Goal: Information Seeking & Learning: Check status

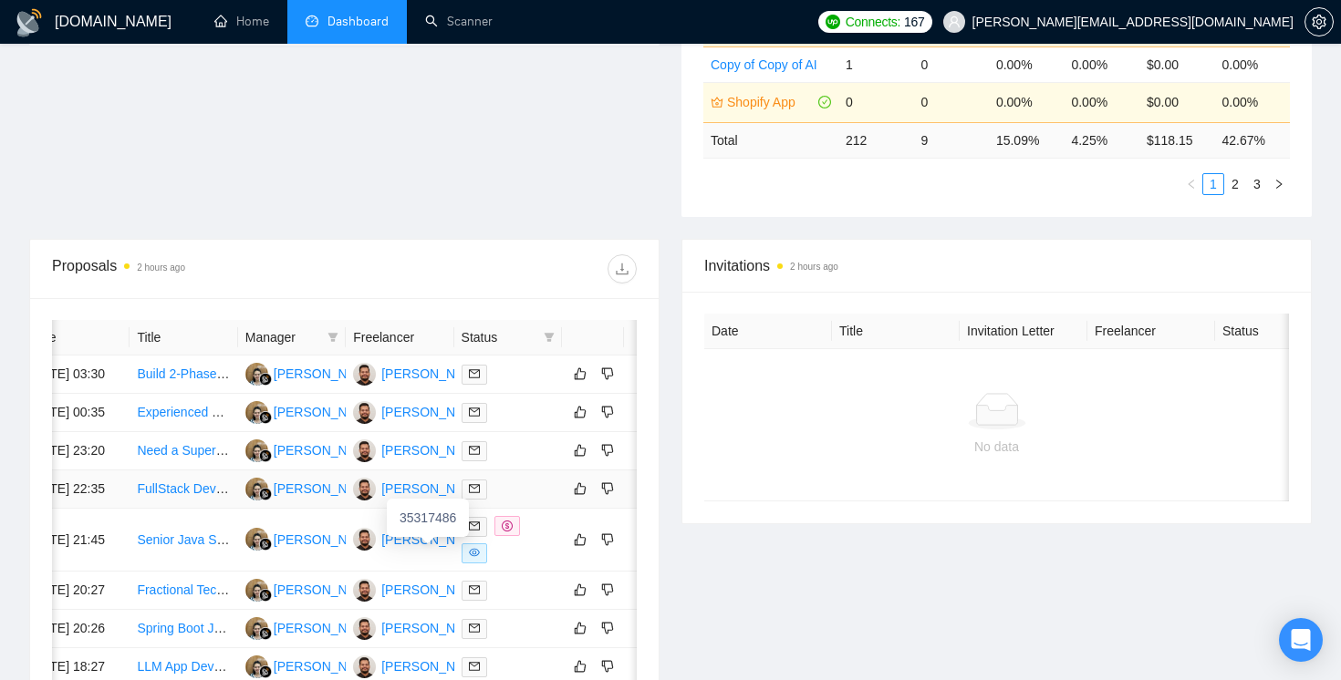
scroll to position [0, 54]
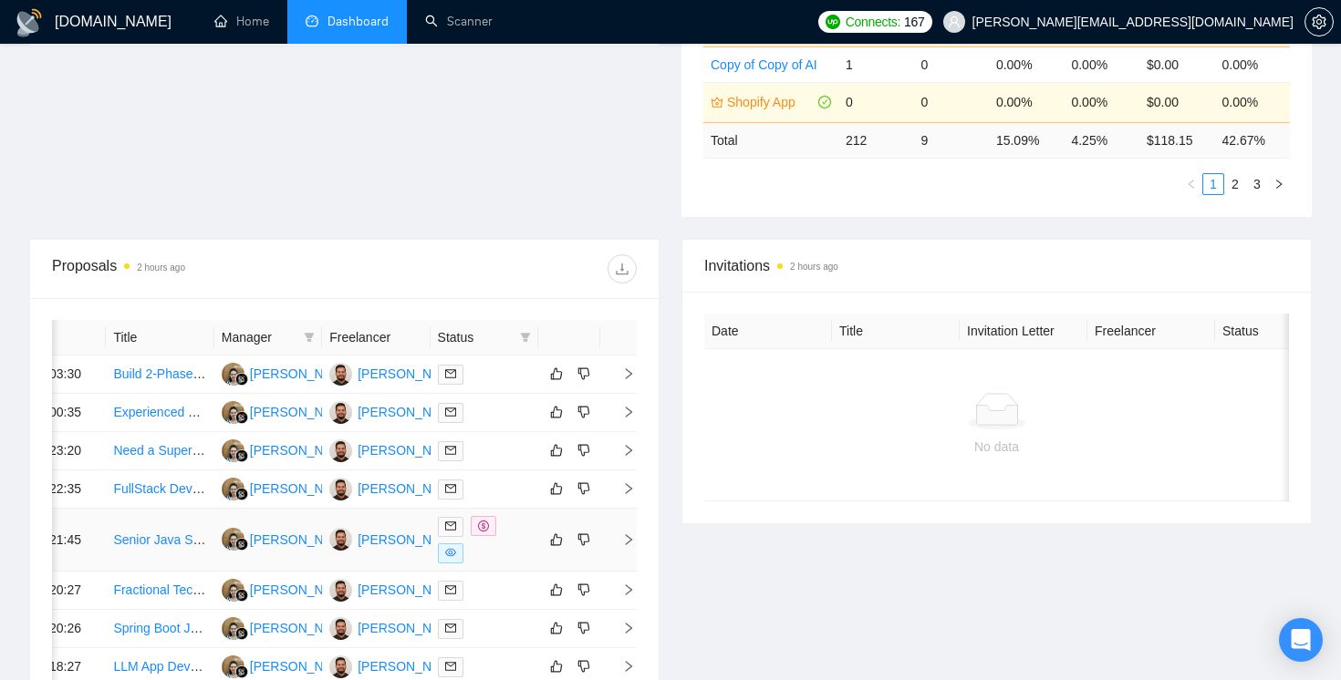
click at [619, 546] on span "right" at bounding box center [620, 540] width 27 height 13
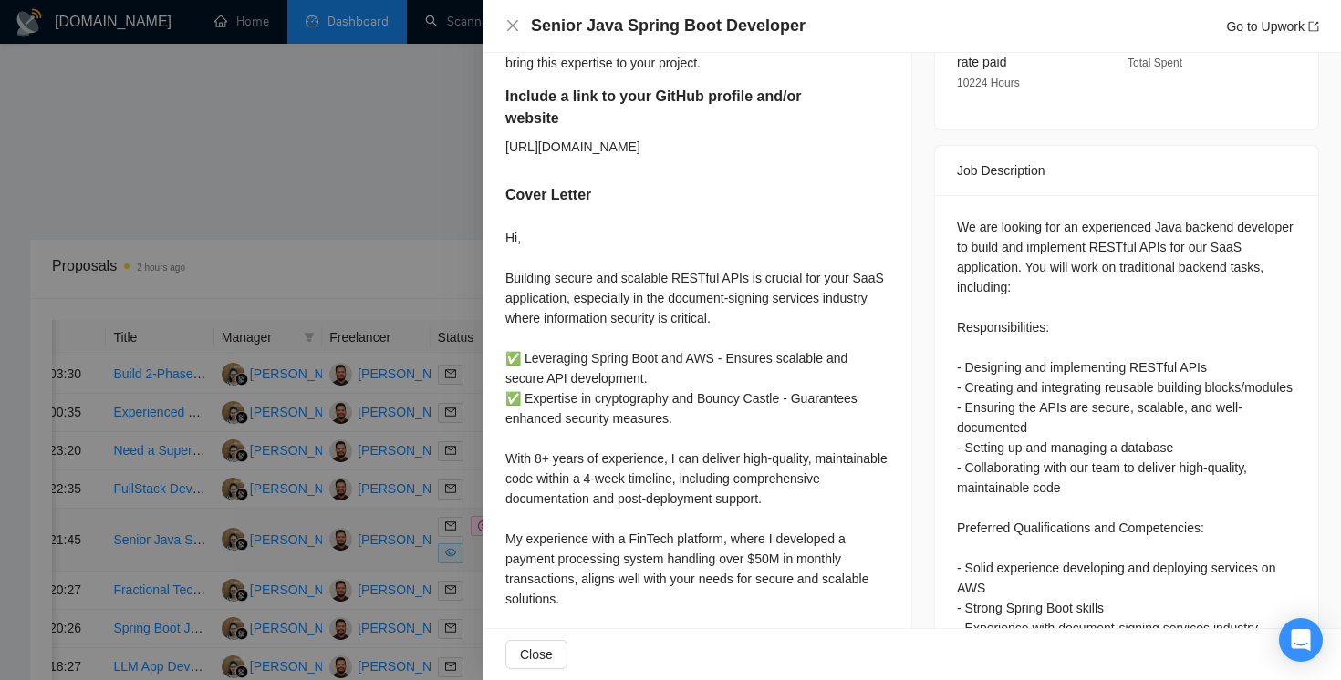
scroll to position [704, 0]
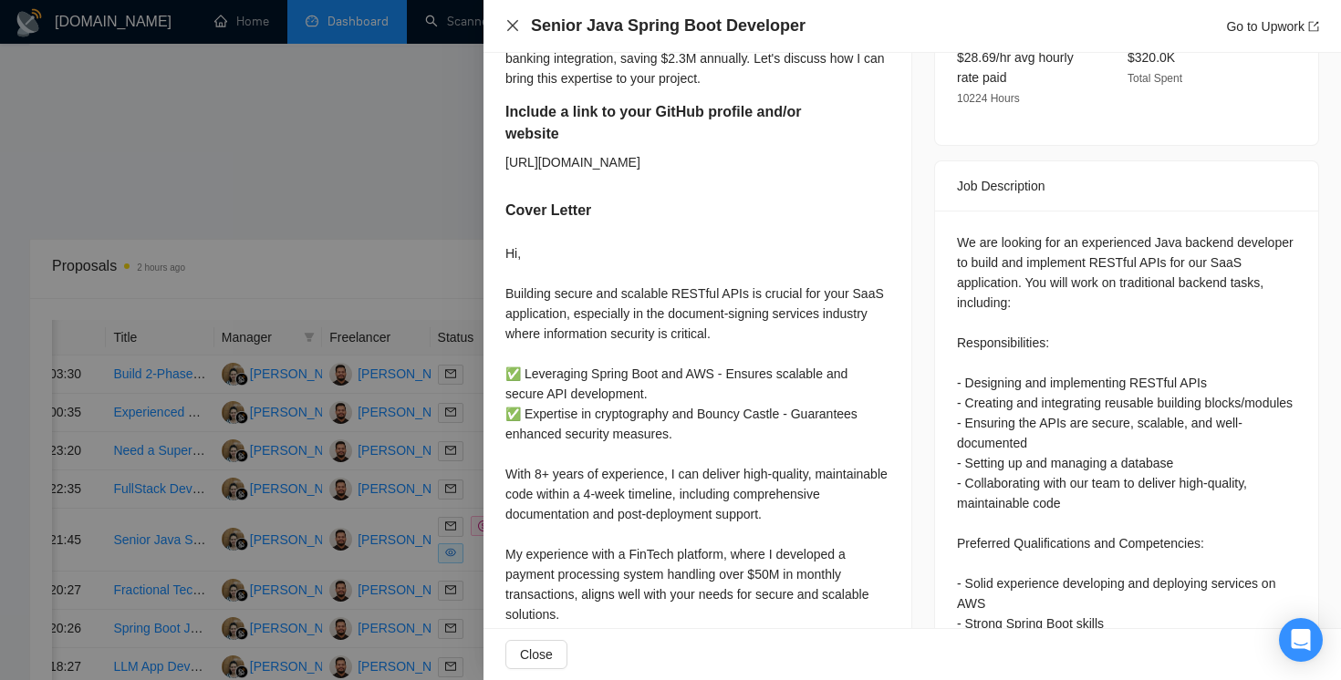
click at [514, 26] on icon "close" at bounding box center [512, 25] width 15 height 15
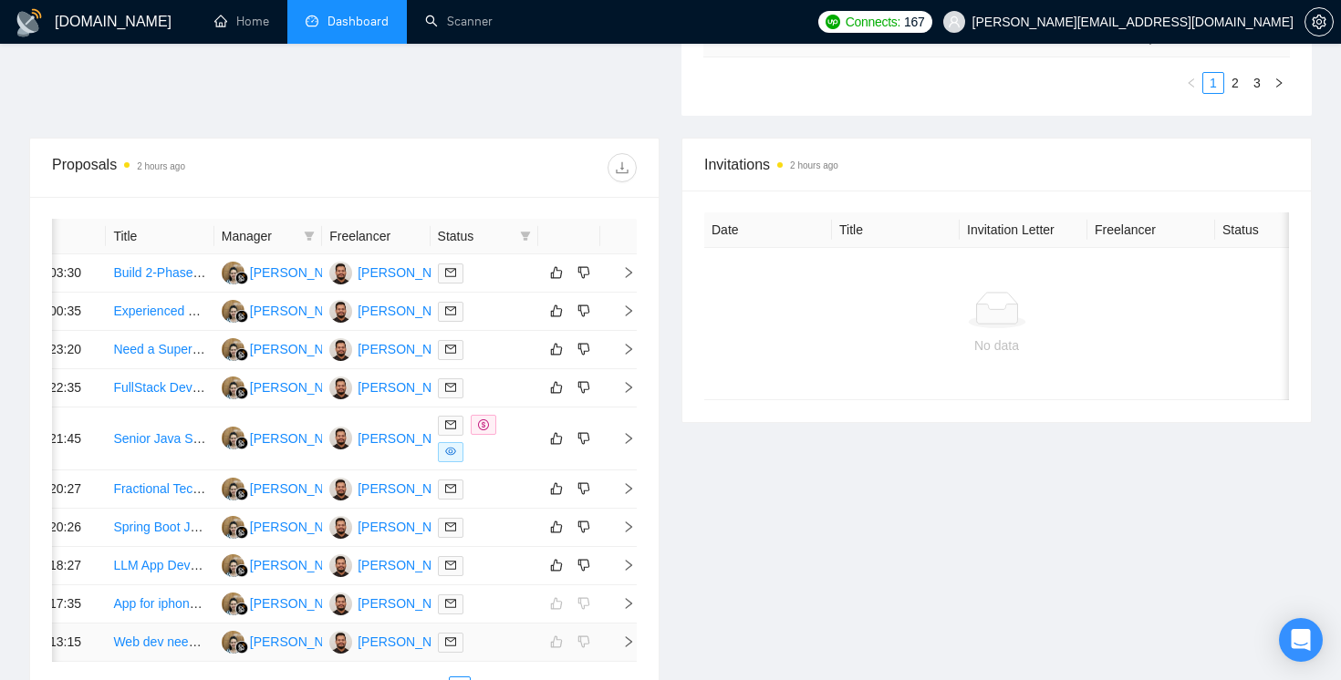
scroll to position [627, 0]
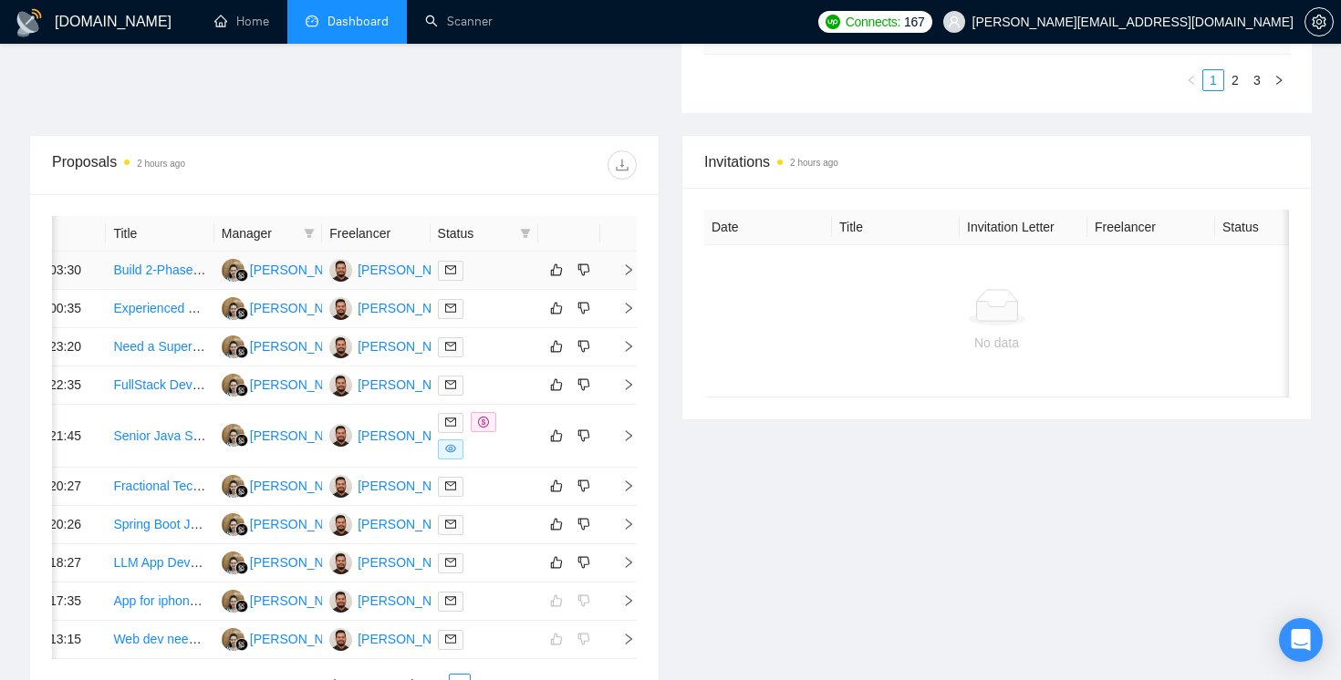
click at [631, 276] on icon "right" at bounding box center [628, 270] width 13 height 13
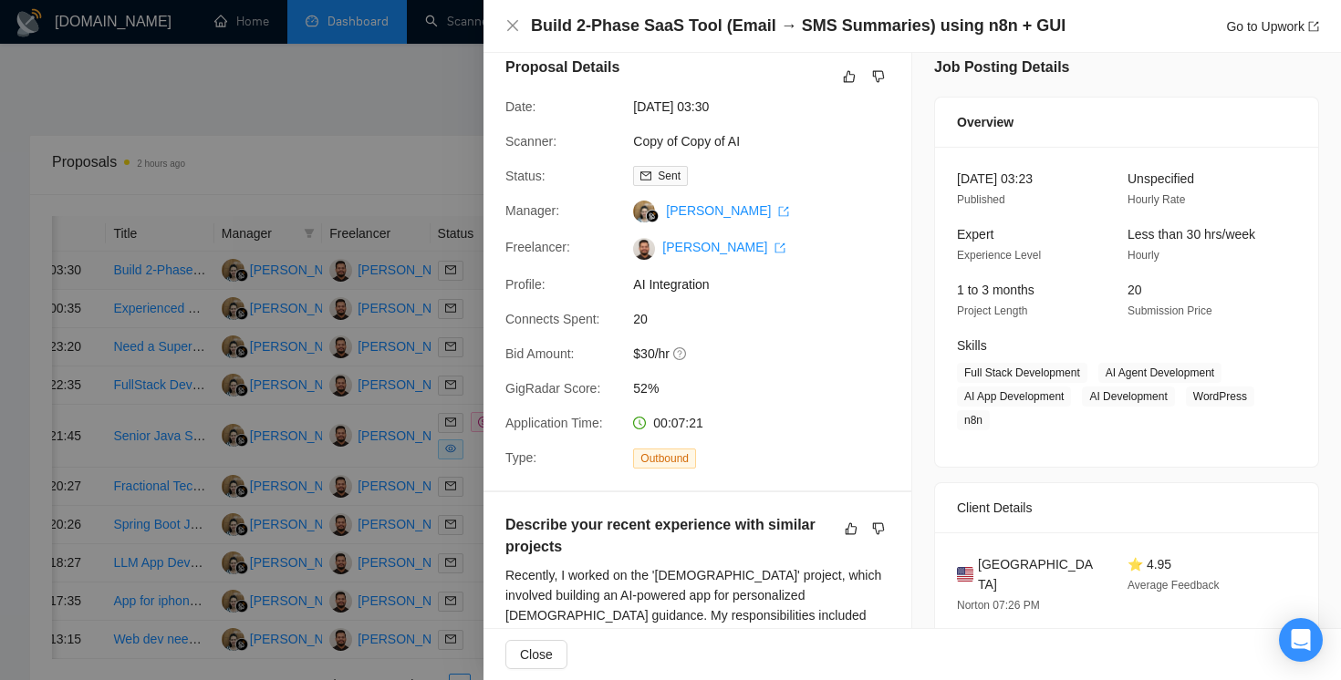
scroll to position [0, 0]
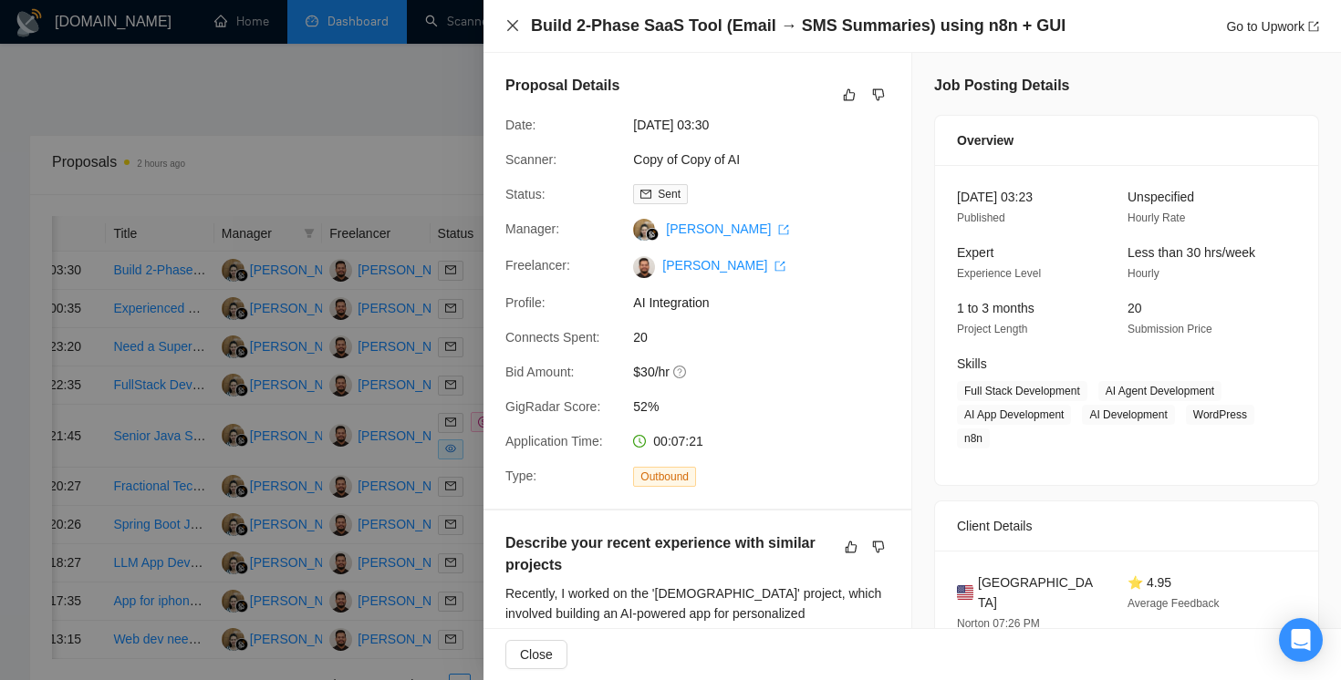
click at [516, 22] on icon "close" at bounding box center [512, 25] width 11 height 11
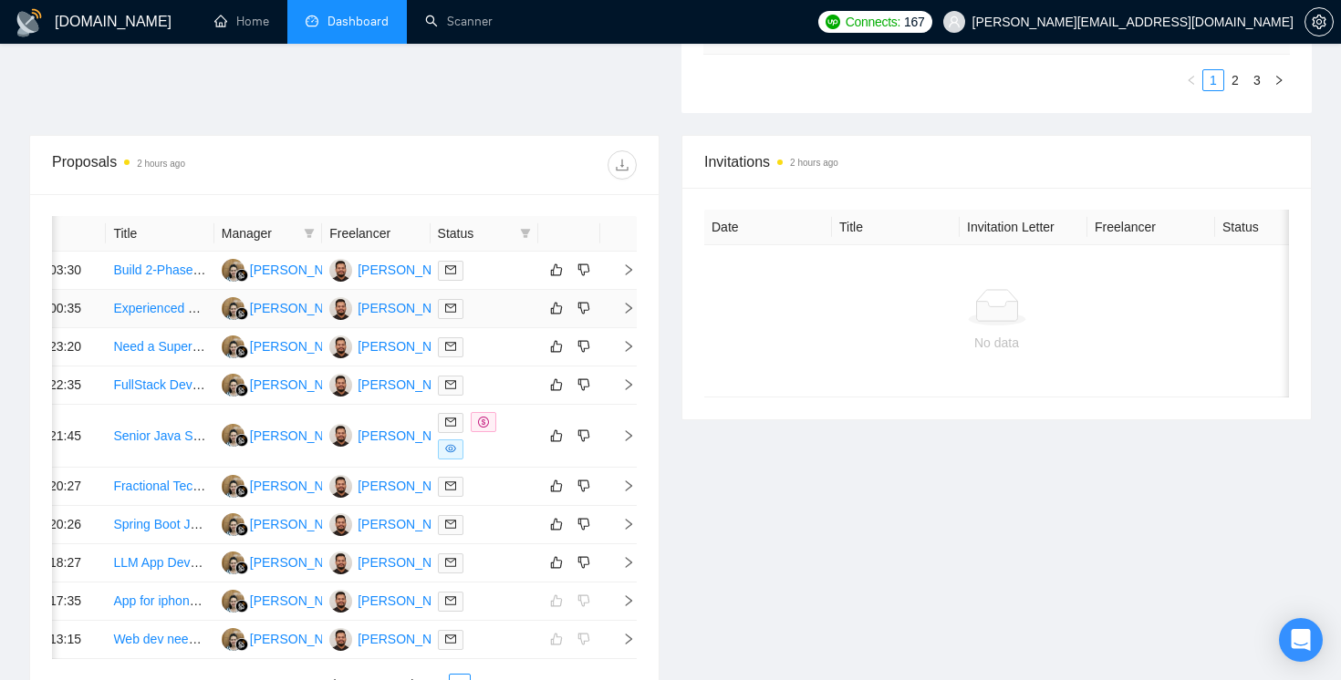
click at [624, 325] on td at bounding box center [618, 309] width 36 height 38
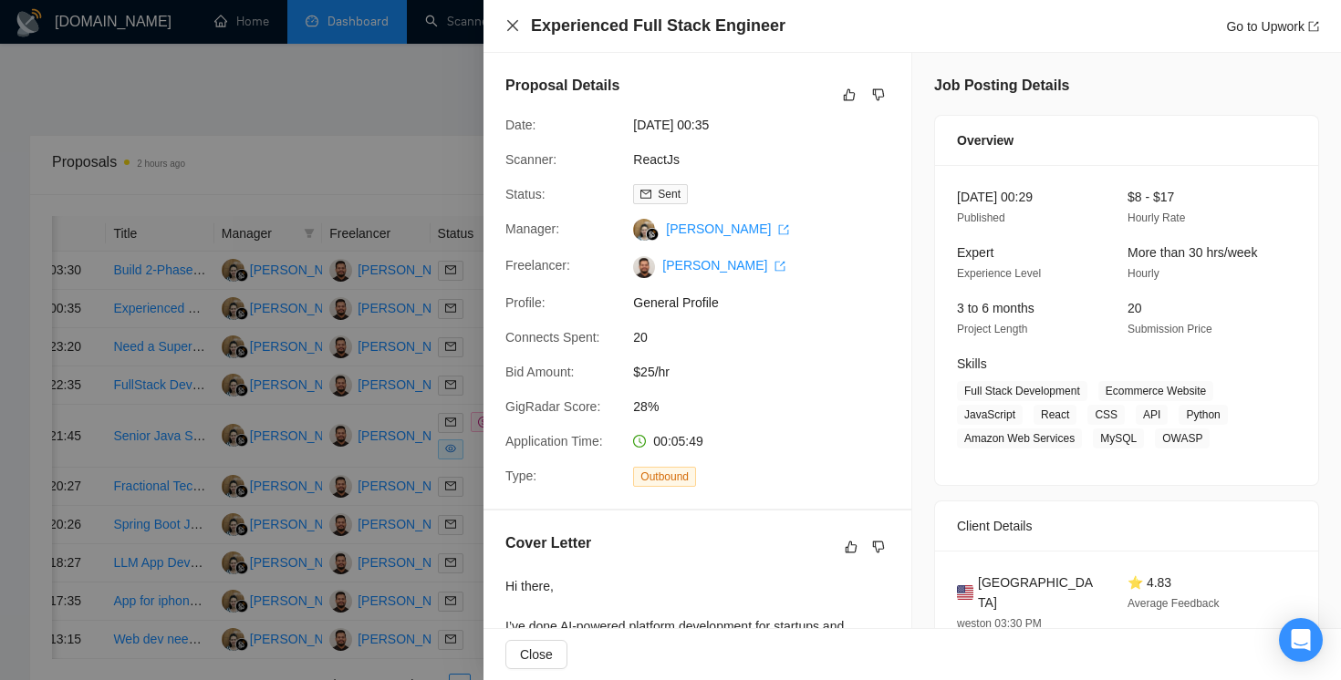
click at [511, 30] on icon "close" at bounding box center [512, 25] width 15 height 15
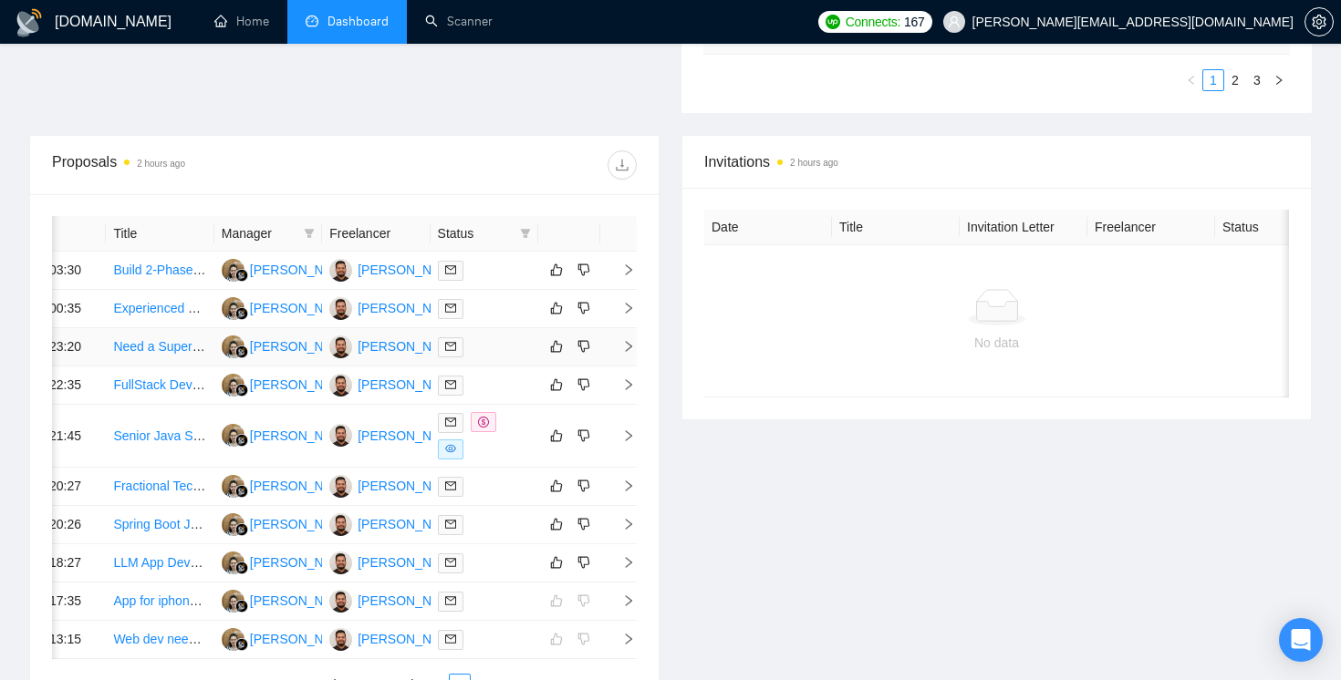
click at [626, 353] on icon "right" at bounding box center [628, 346] width 13 height 13
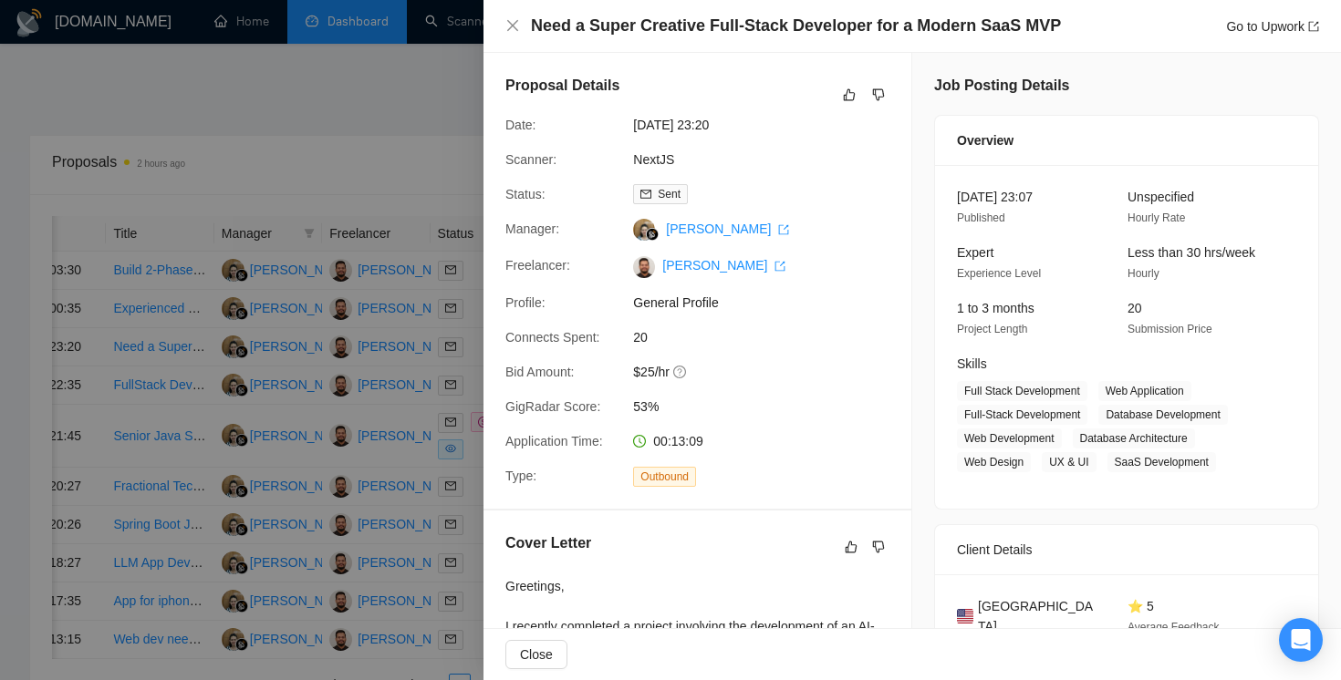
click at [444, 174] on div at bounding box center [670, 340] width 1341 height 680
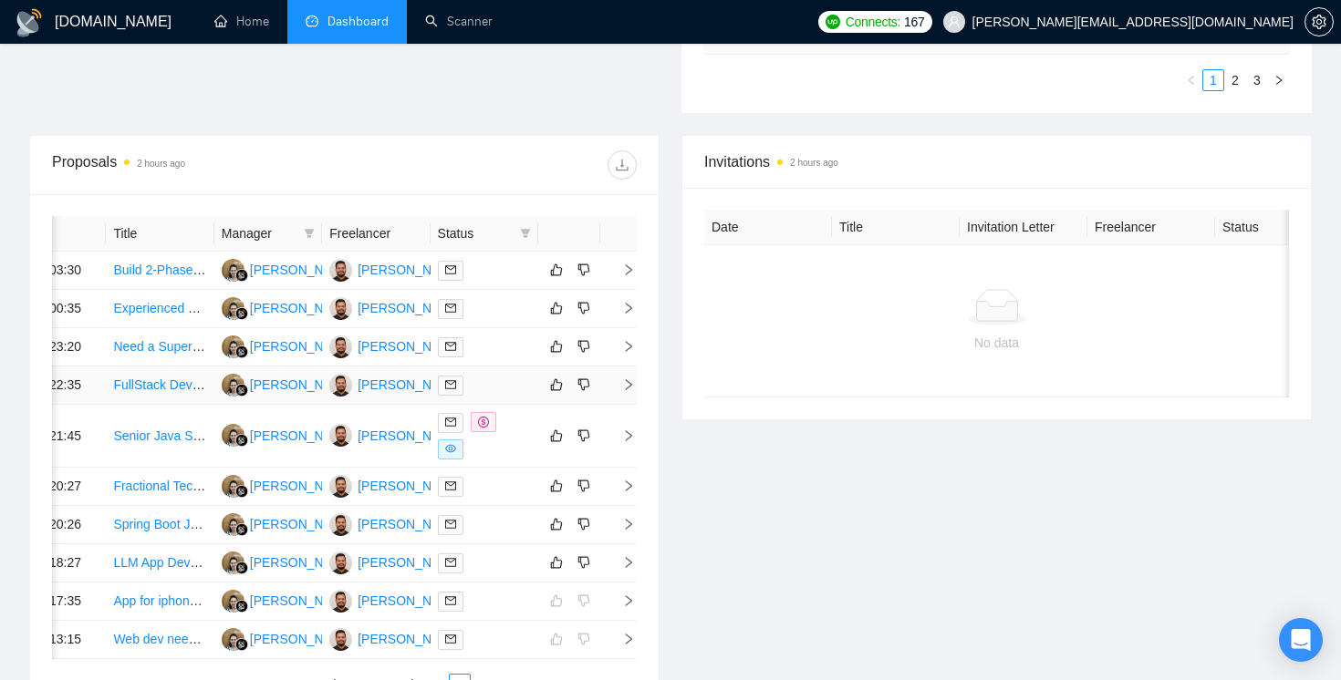
click at [626, 391] on icon "right" at bounding box center [628, 384] width 13 height 13
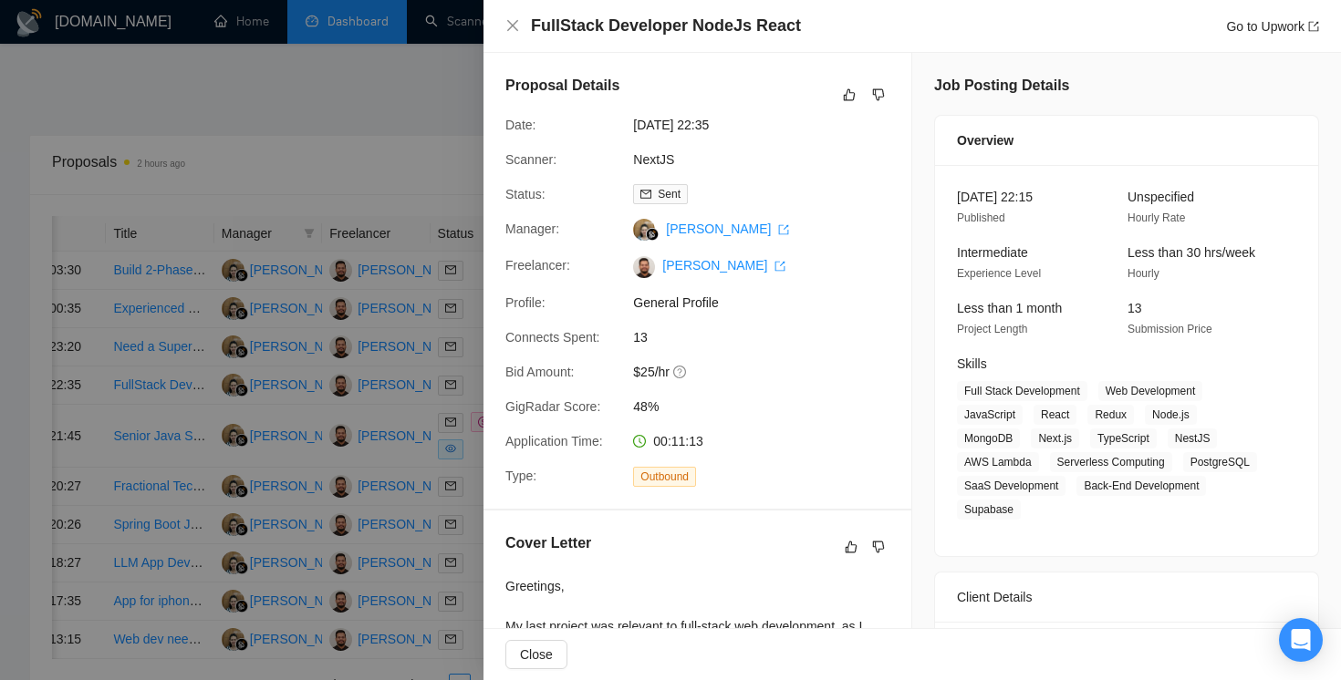
click at [386, 118] on div at bounding box center [670, 340] width 1341 height 680
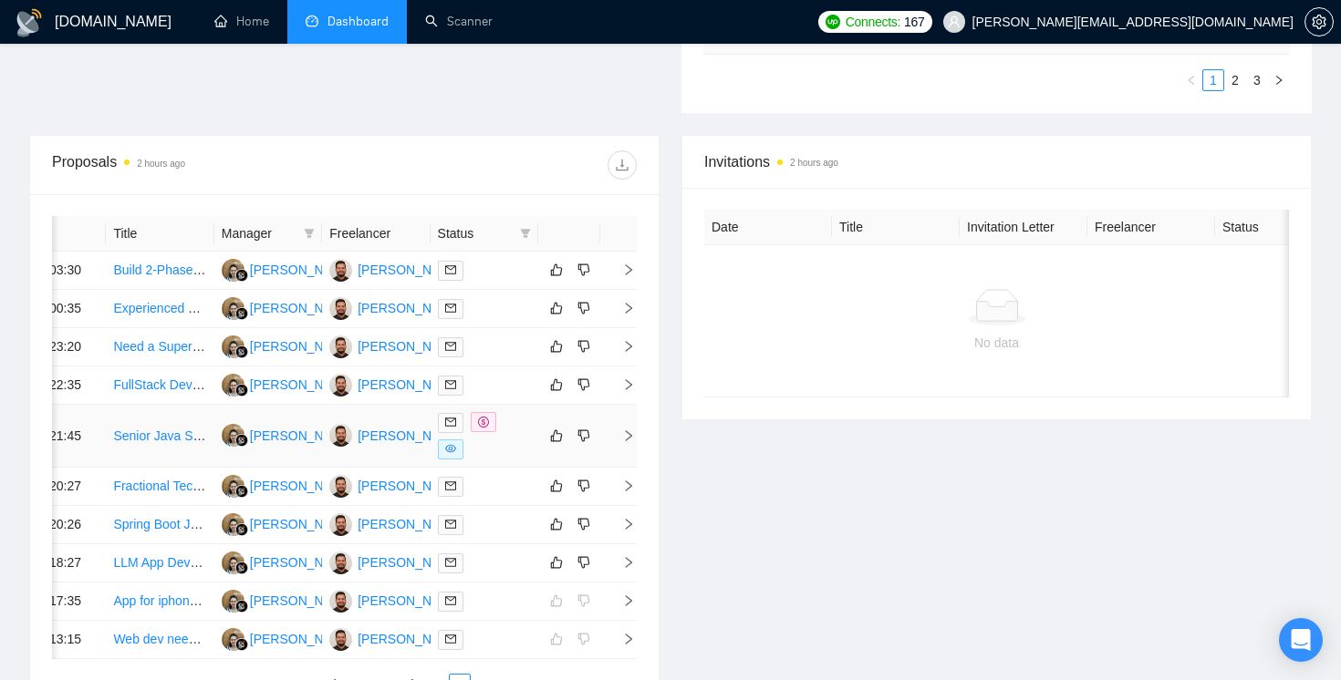
click at [627, 442] on icon "right" at bounding box center [628, 436] width 13 height 13
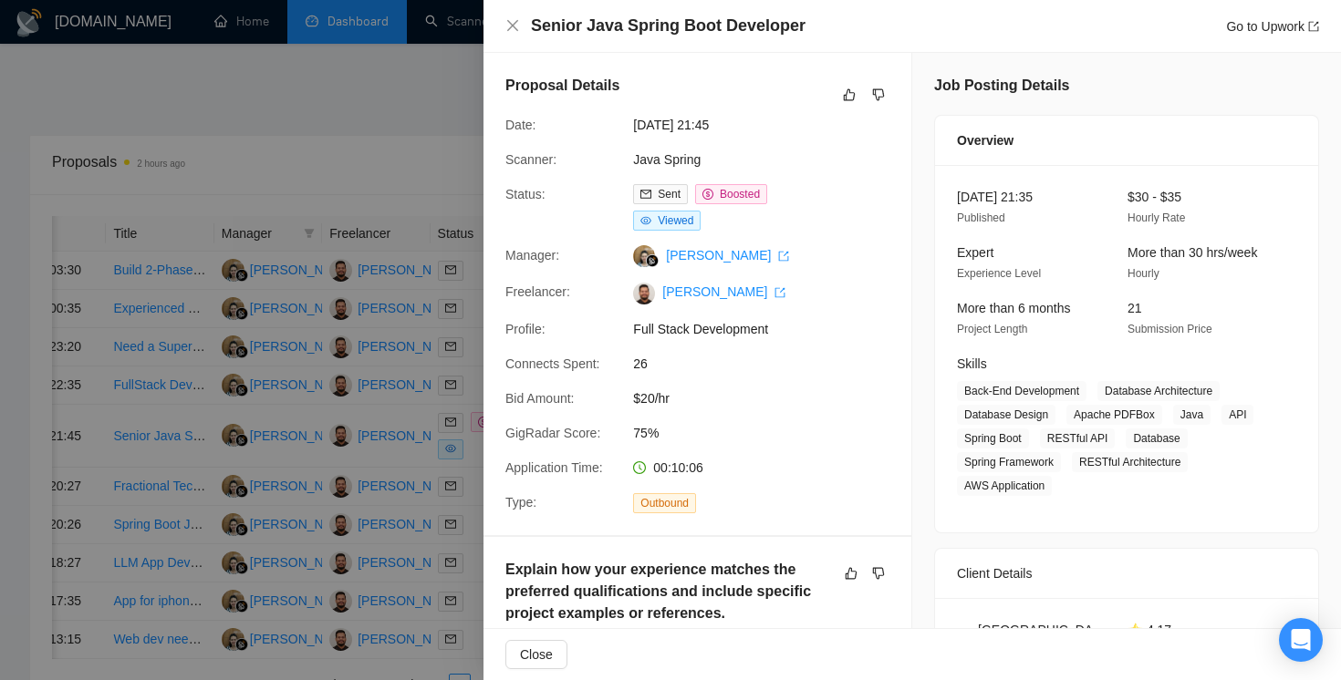
click at [451, 201] on div at bounding box center [670, 340] width 1341 height 680
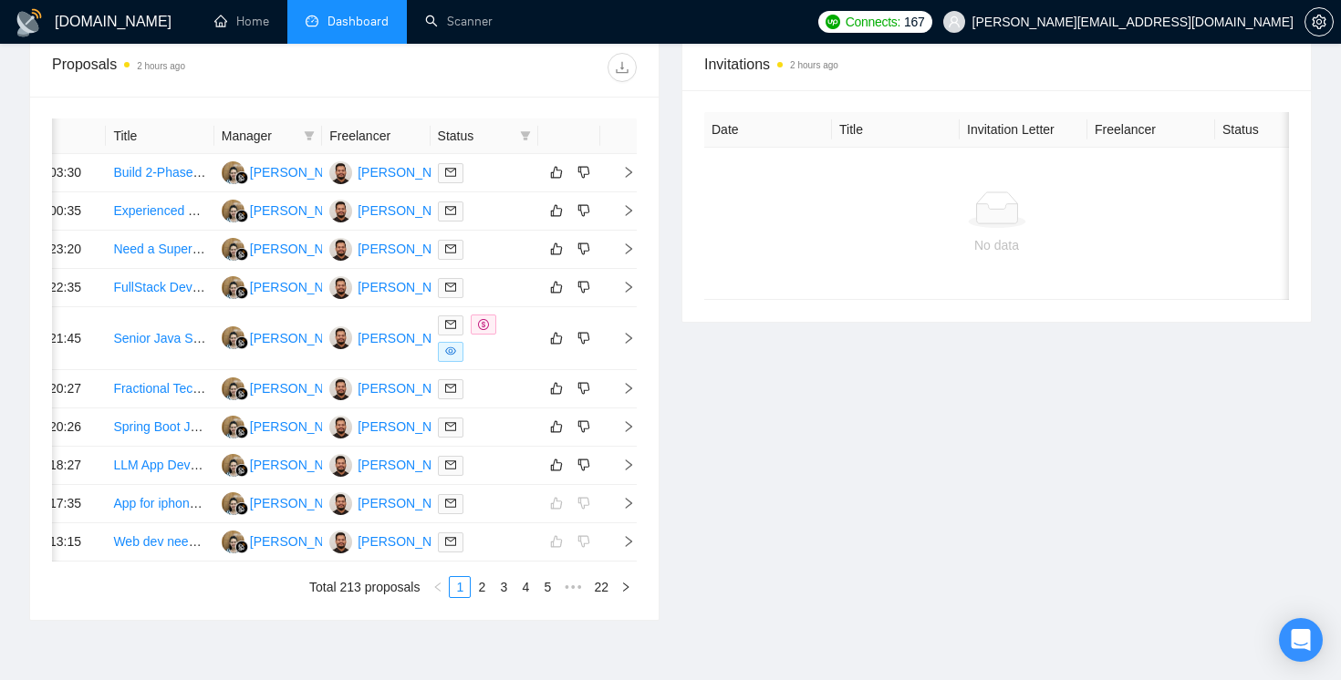
scroll to position [778, 0]
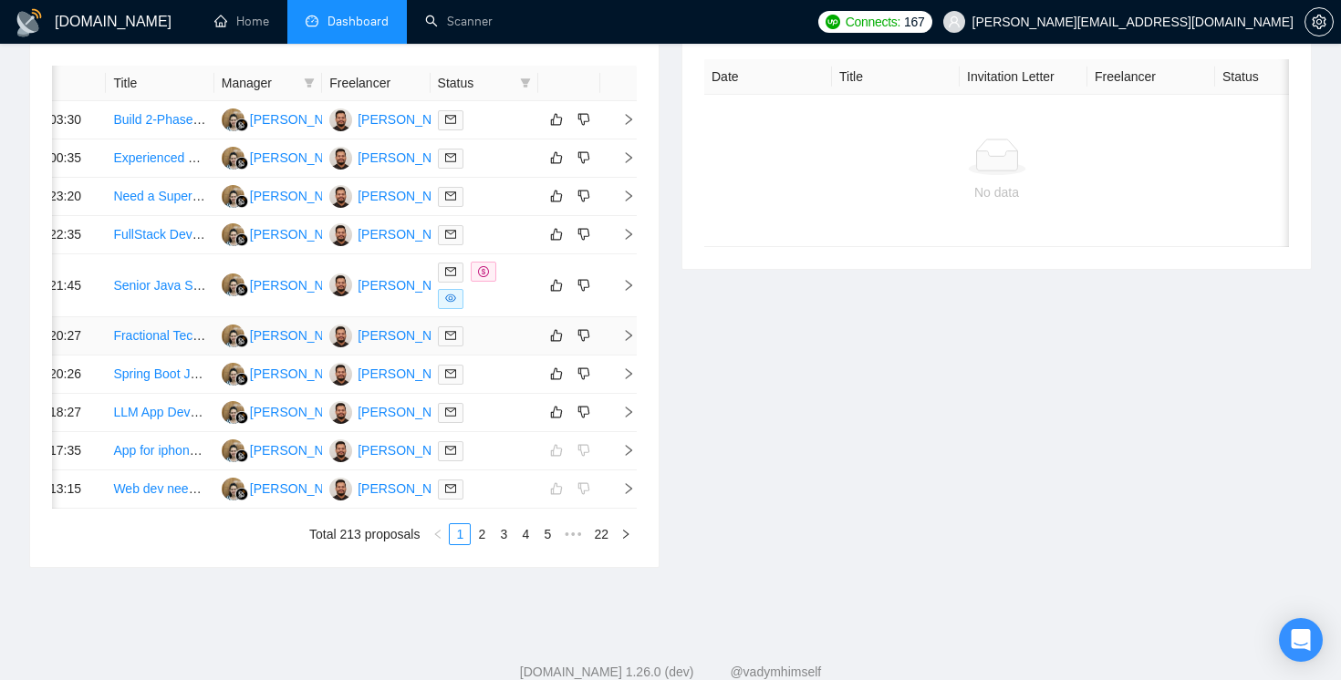
click at [624, 342] on icon "right" at bounding box center [628, 335] width 13 height 13
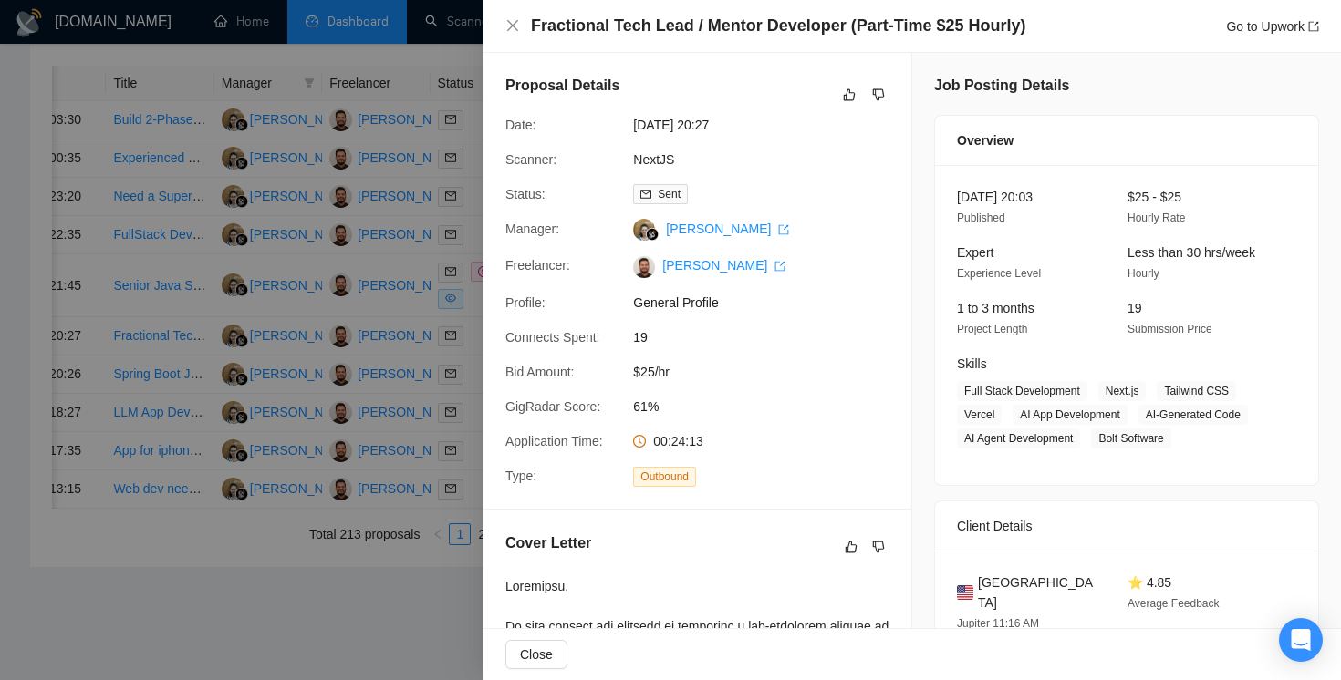
click at [404, 267] on div at bounding box center [670, 340] width 1341 height 680
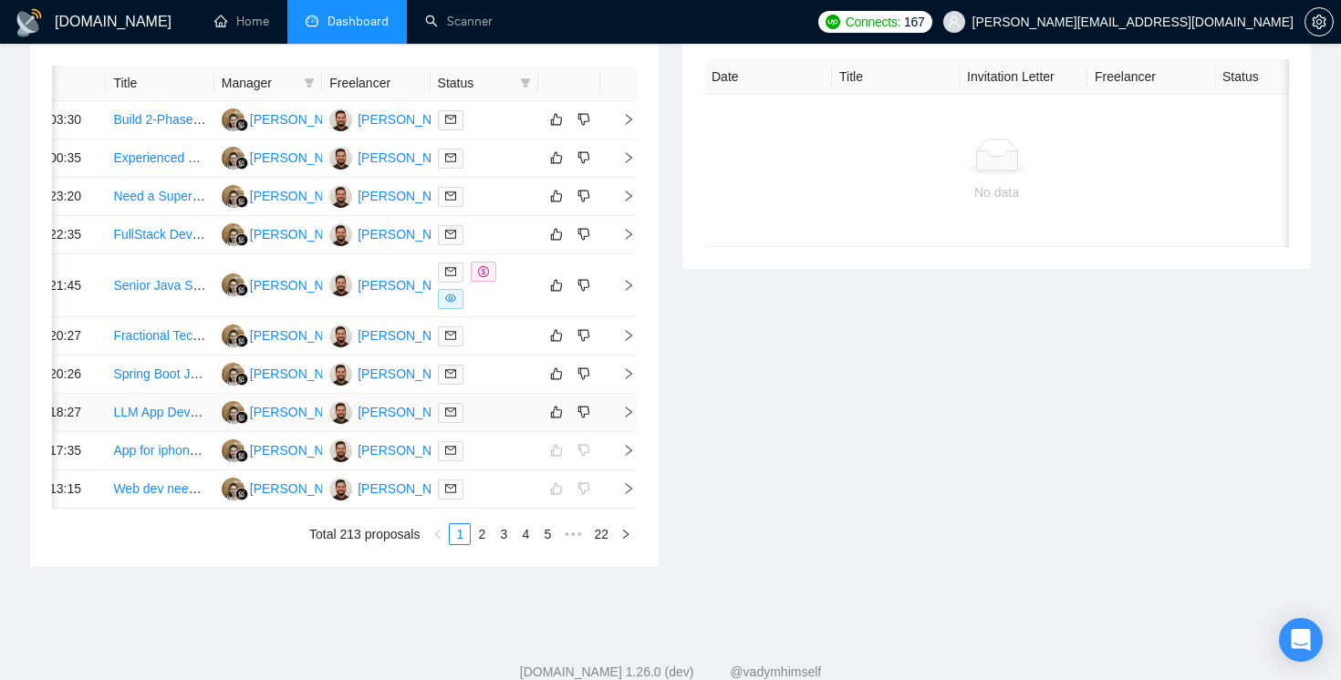
click at [626, 419] on icon "right" at bounding box center [628, 412] width 13 height 13
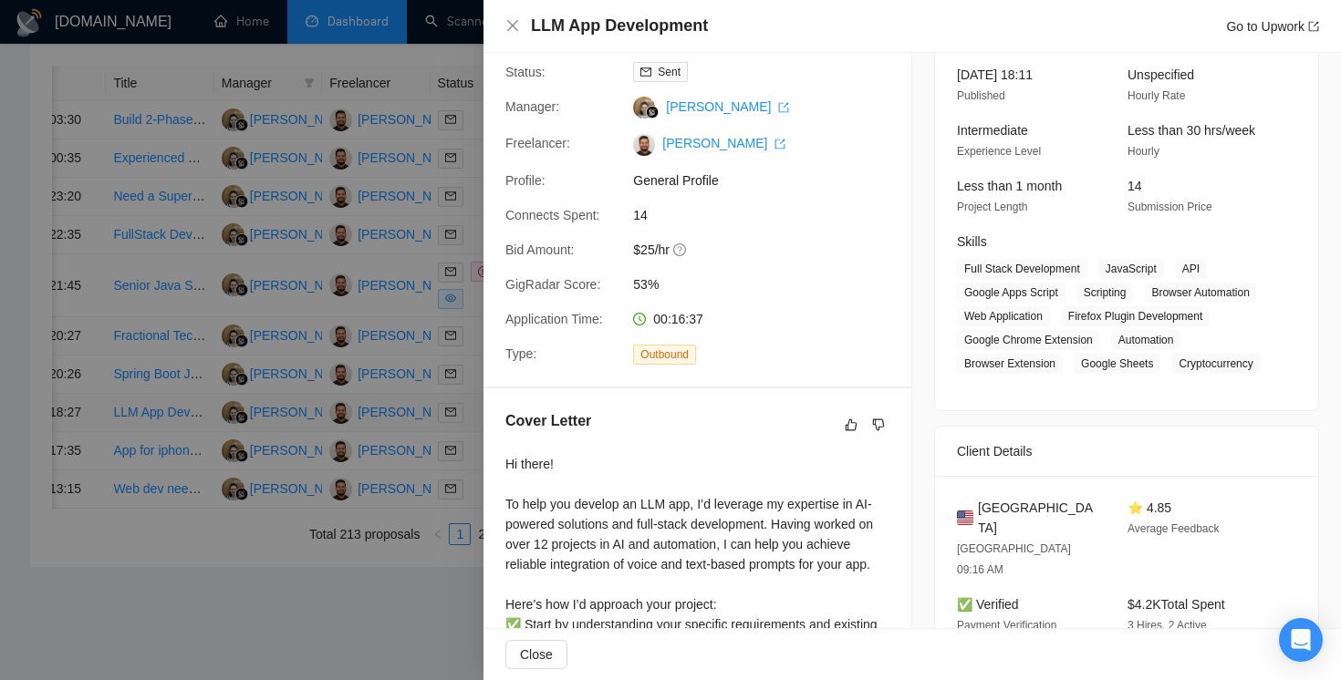
scroll to position [0, 0]
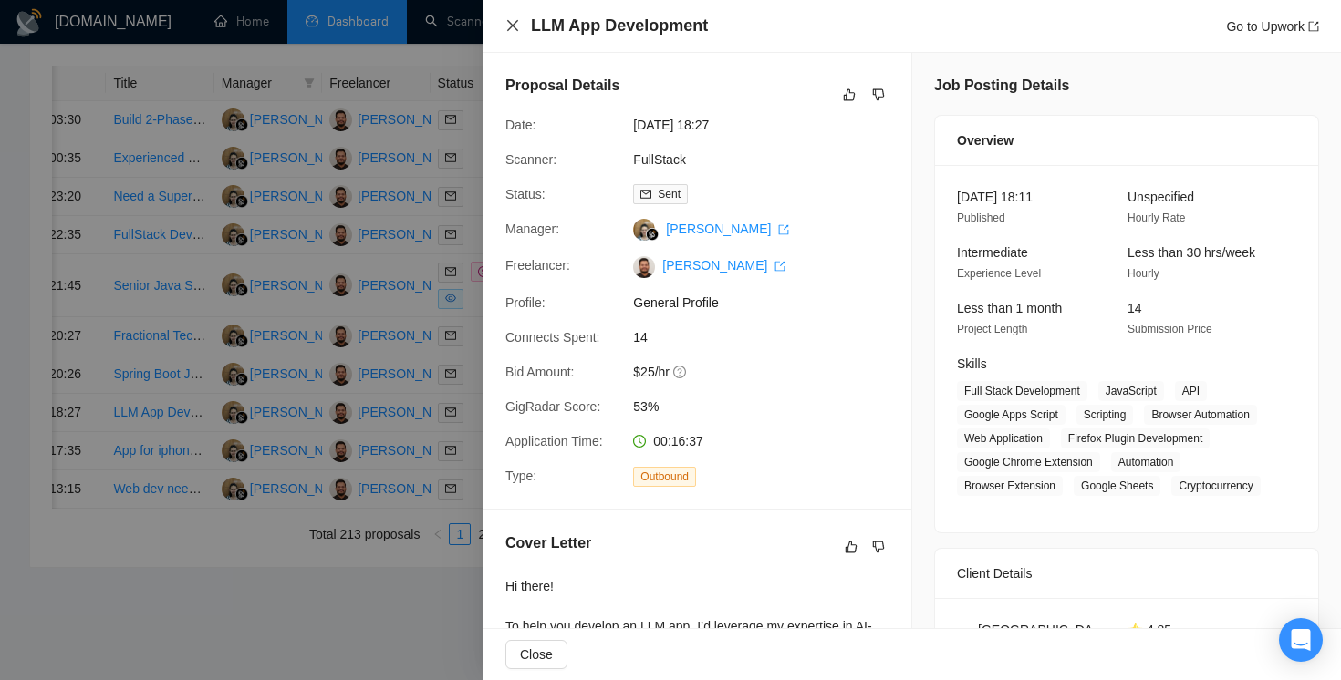
click at [509, 23] on icon "close" at bounding box center [512, 25] width 11 height 11
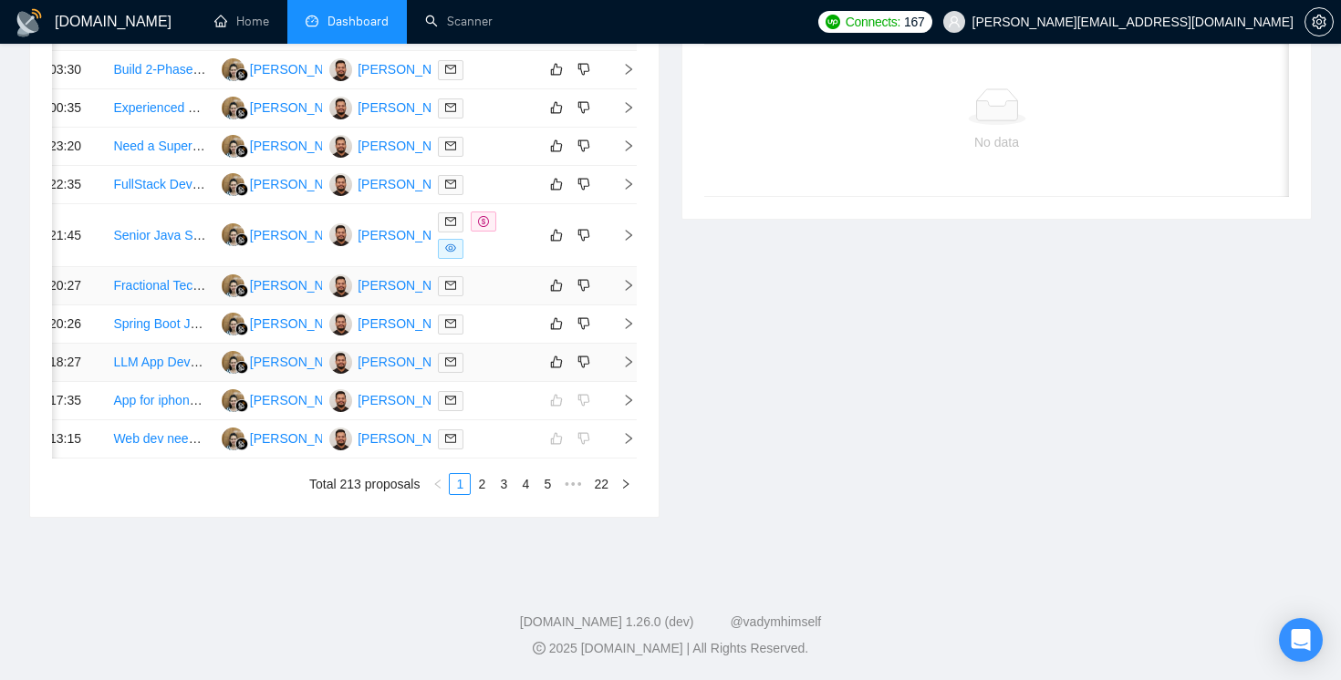
scroll to position [924, 0]
click at [632, 368] on icon "right" at bounding box center [628, 362] width 13 height 13
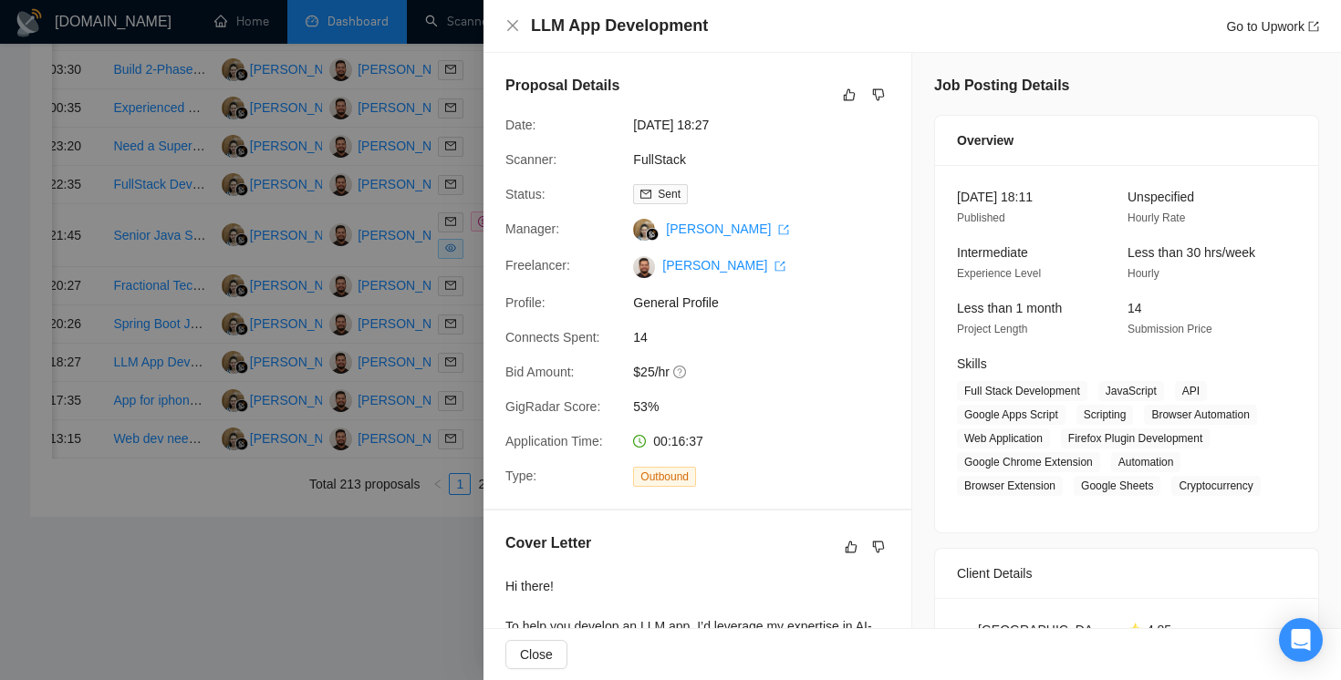
click at [403, 637] on div at bounding box center [670, 340] width 1341 height 680
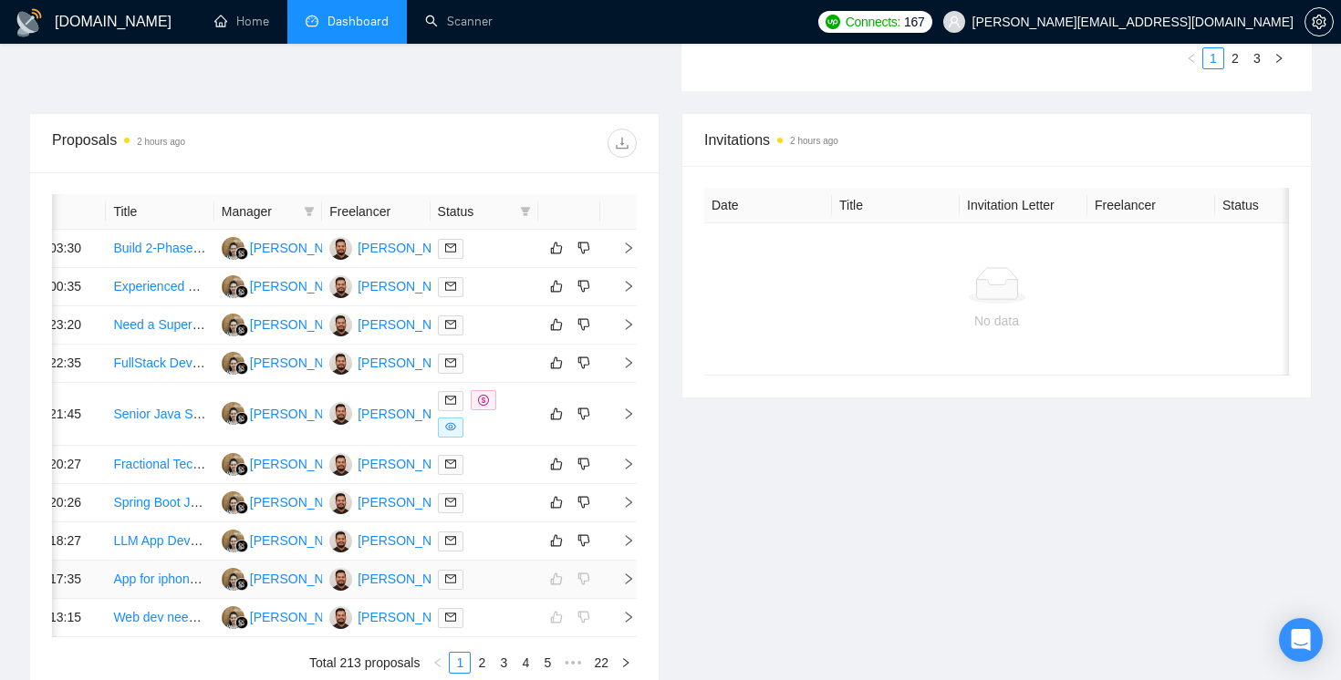
scroll to position [537, 0]
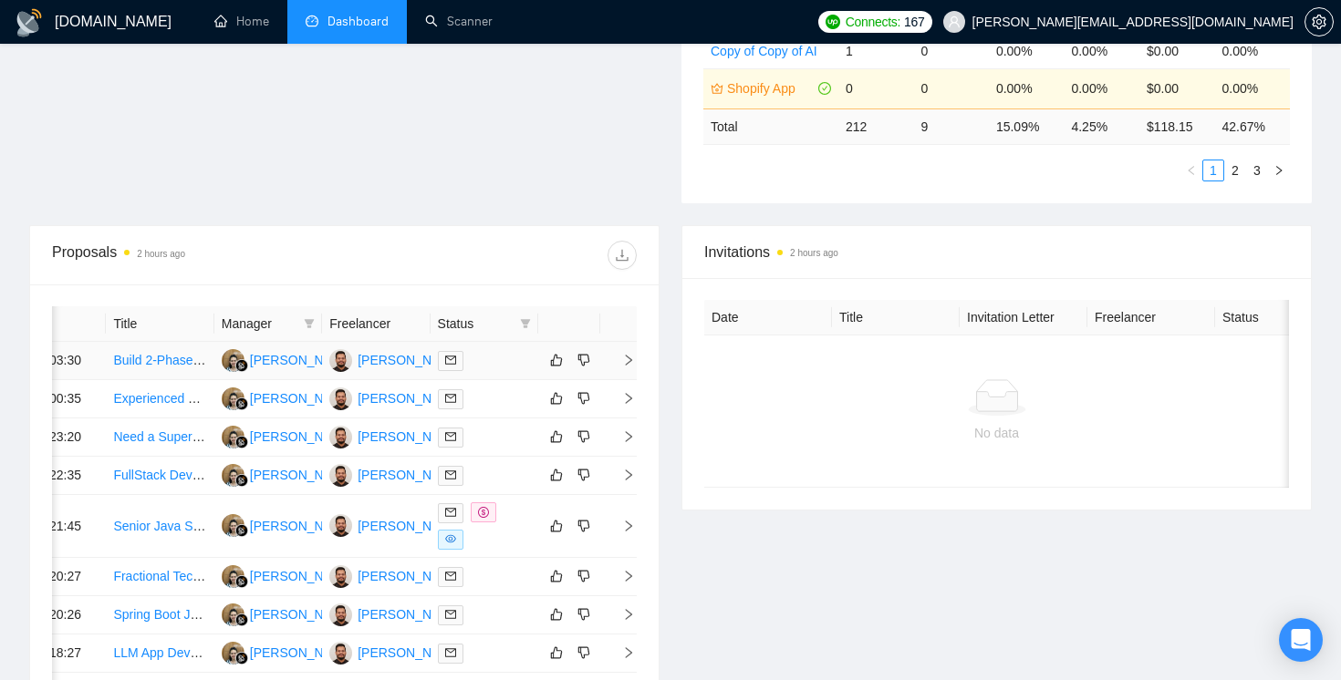
click at [634, 367] on icon "right" at bounding box center [628, 360] width 13 height 13
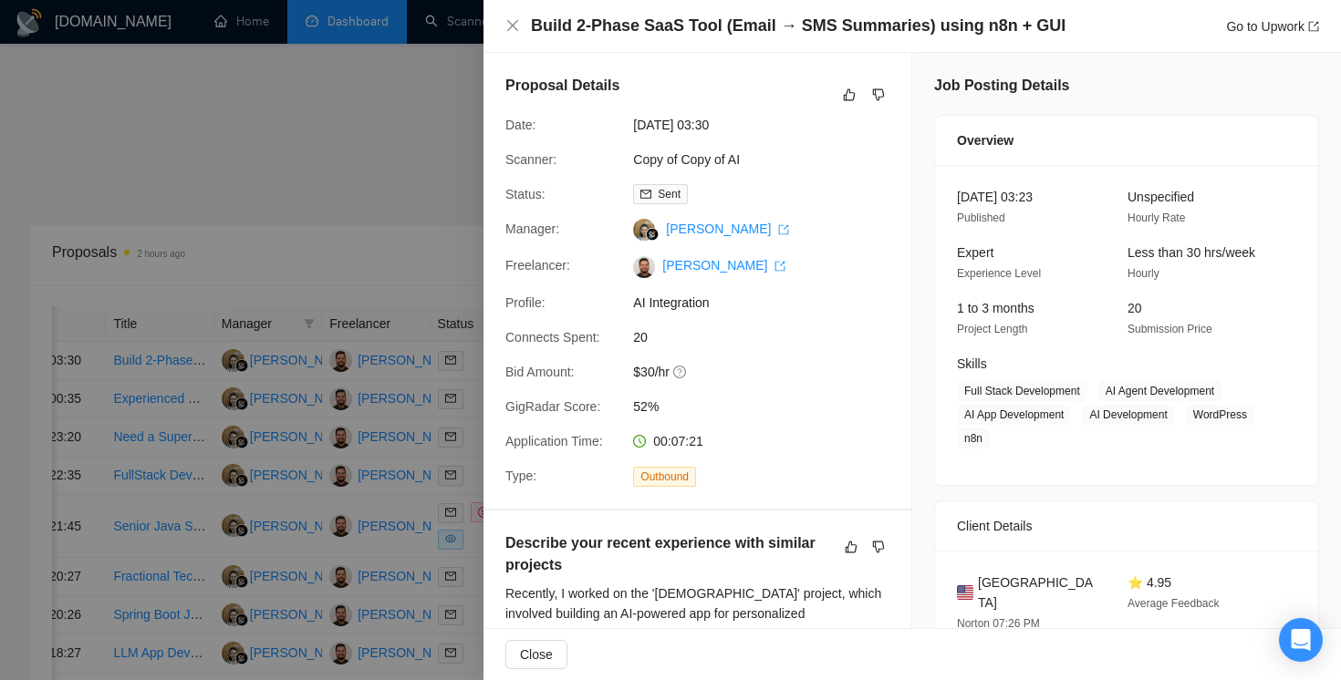
click at [466, 390] on div at bounding box center [670, 340] width 1341 height 680
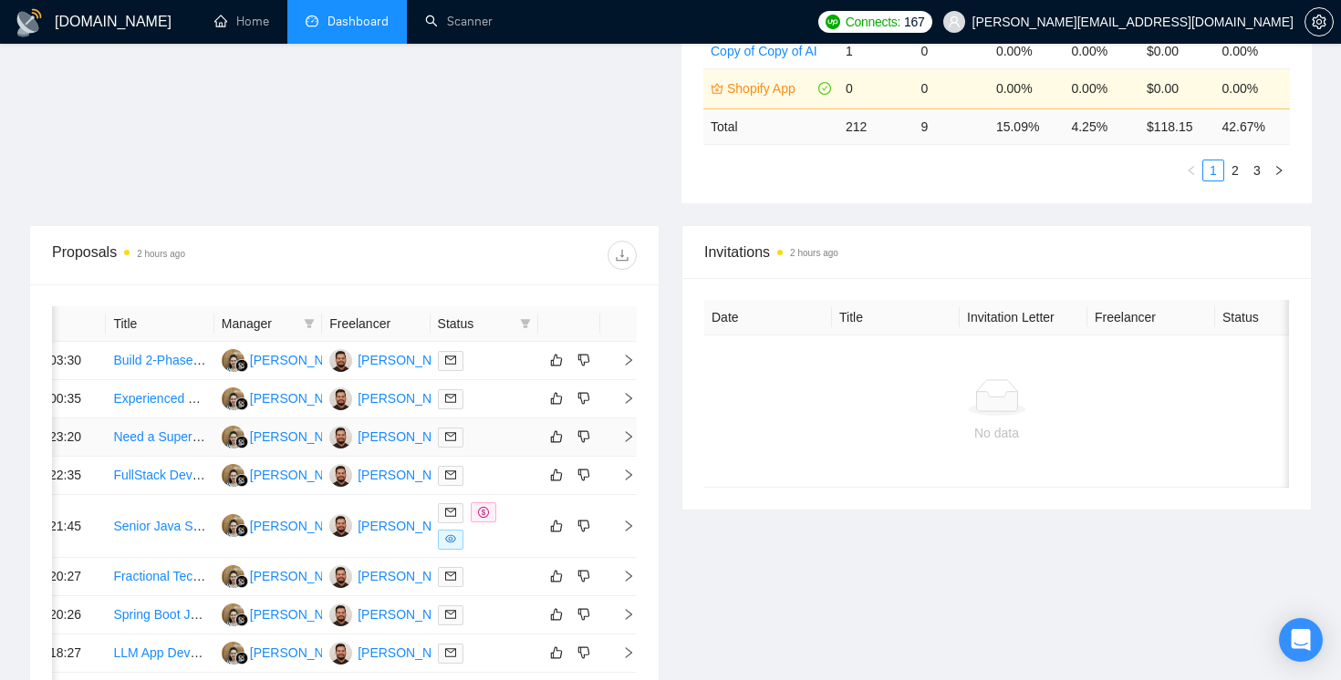
click at [624, 457] on td at bounding box center [618, 438] width 36 height 38
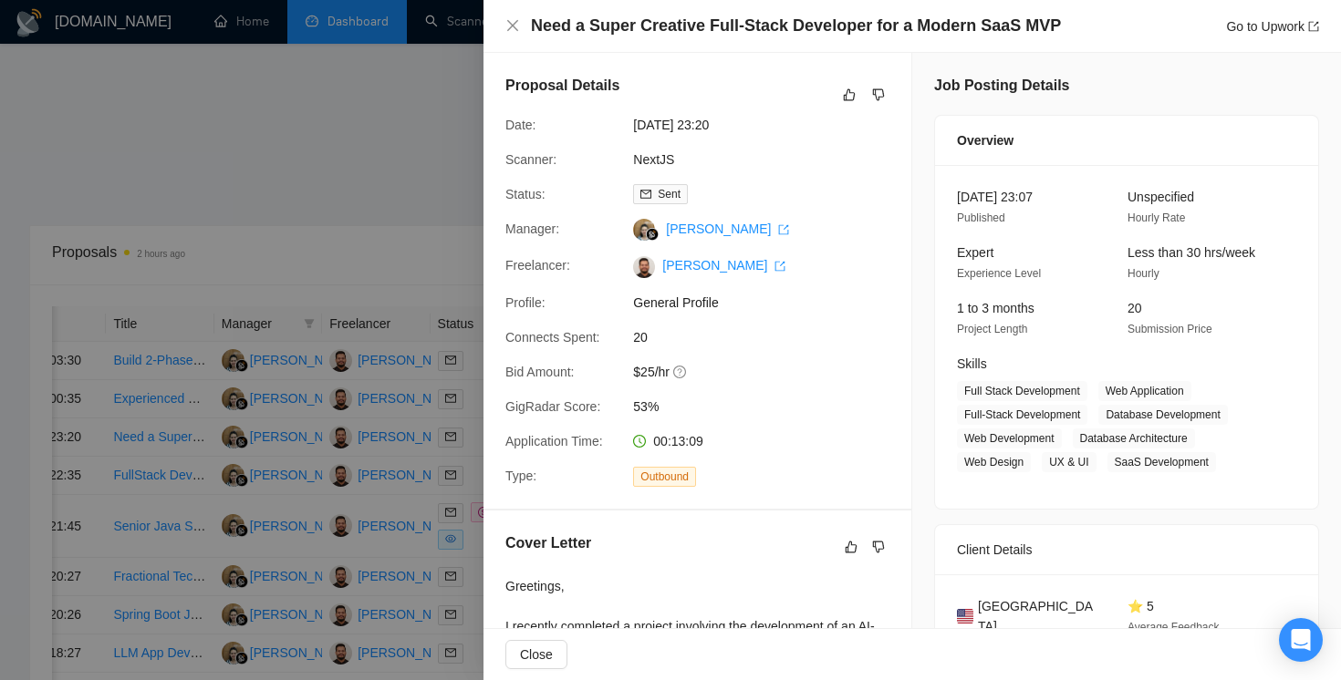
click at [435, 470] on div at bounding box center [670, 340] width 1341 height 680
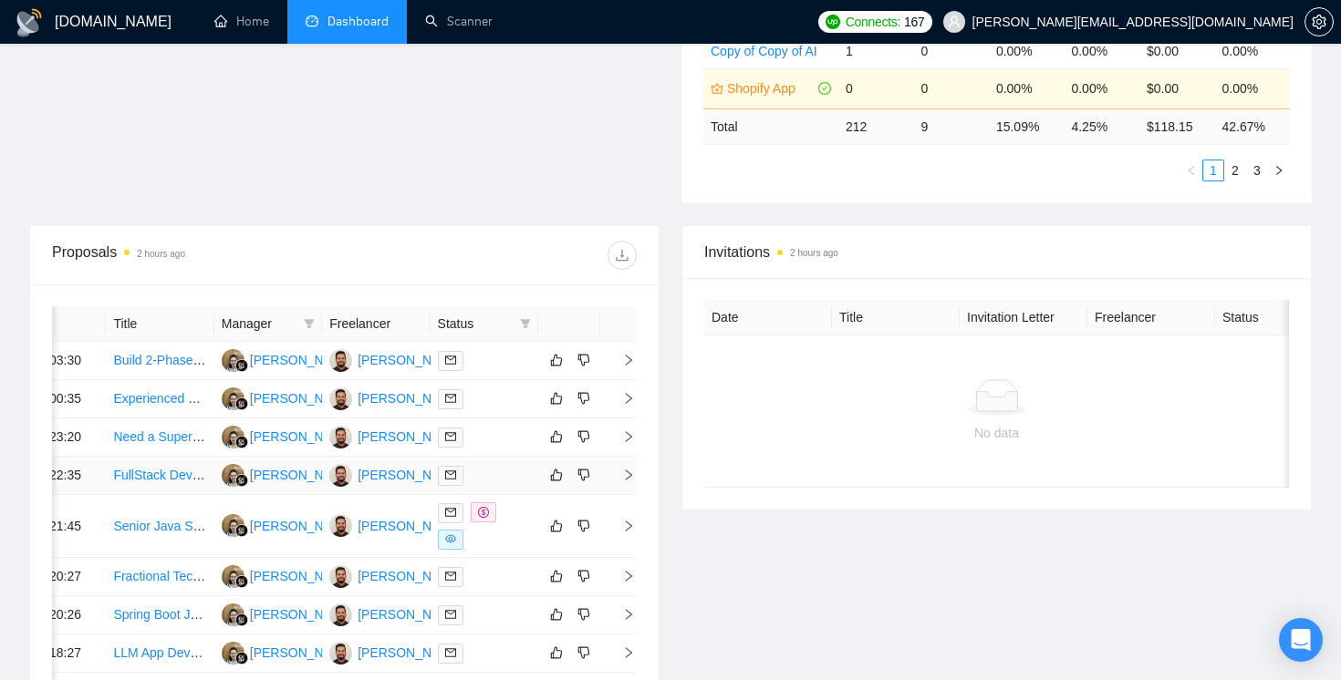
click at [623, 482] on icon "right" at bounding box center [628, 475] width 13 height 13
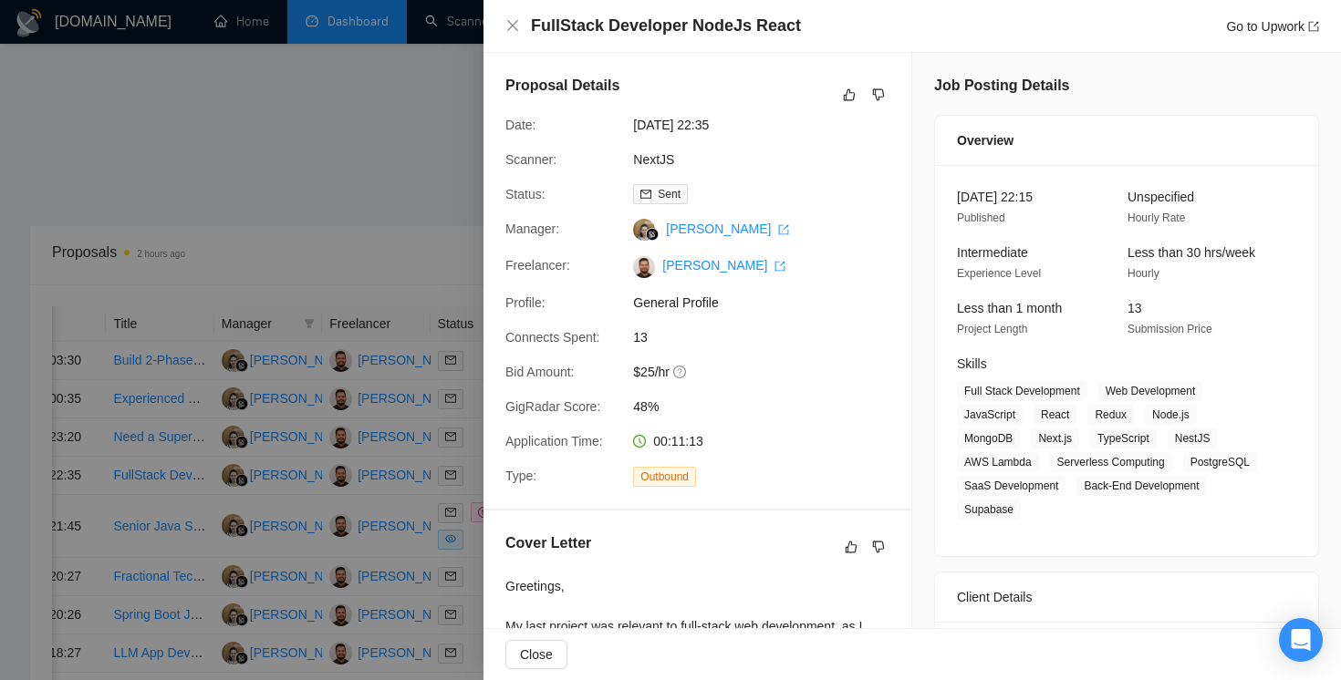
click at [437, 162] on div at bounding box center [670, 340] width 1341 height 680
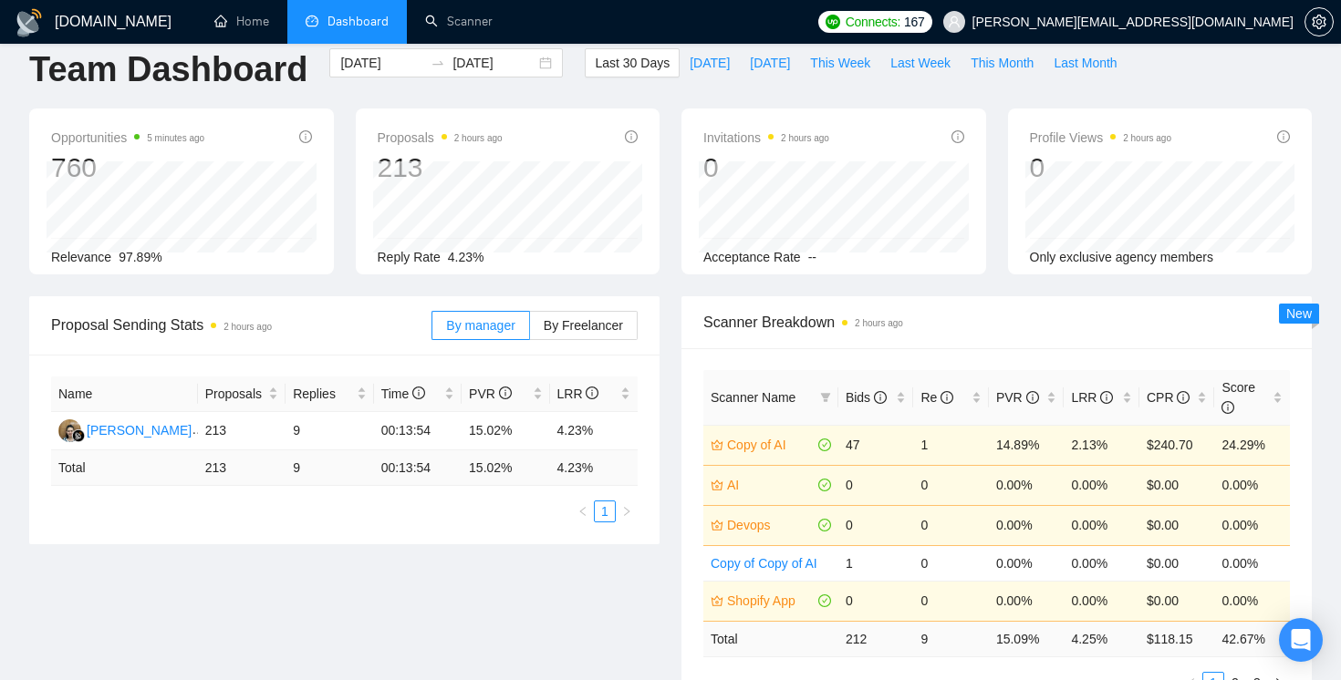
scroll to position [0, 0]
